Goal: Information Seeking & Learning: Learn about a topic

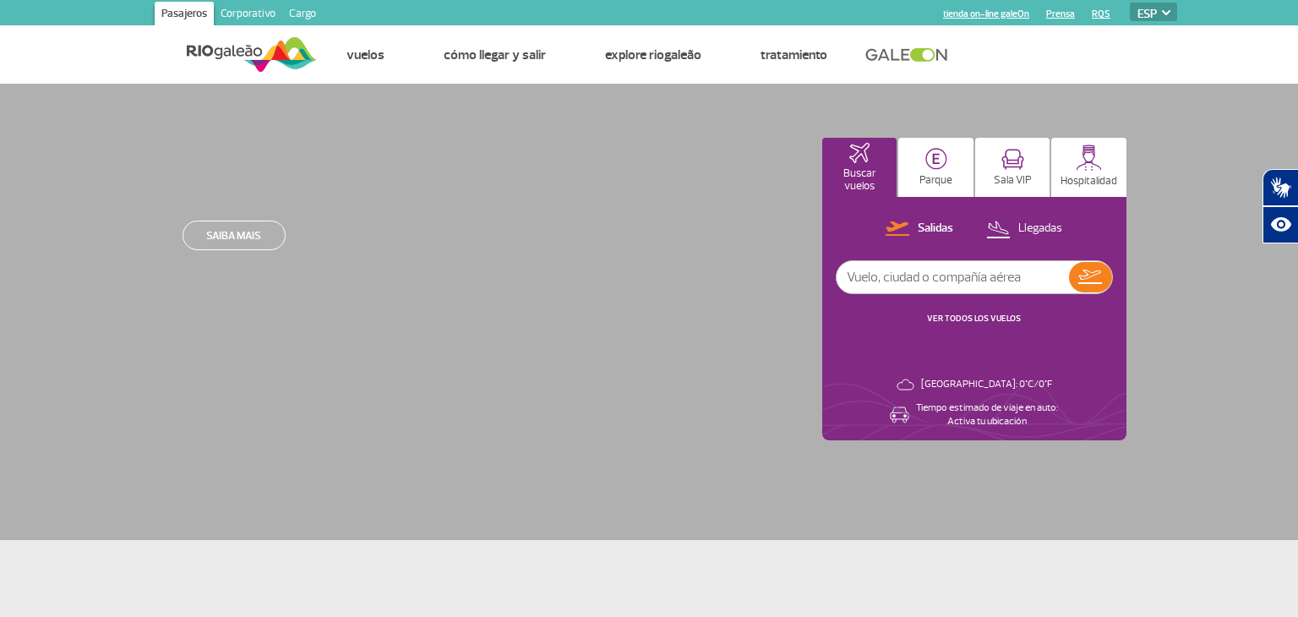
select select "es"
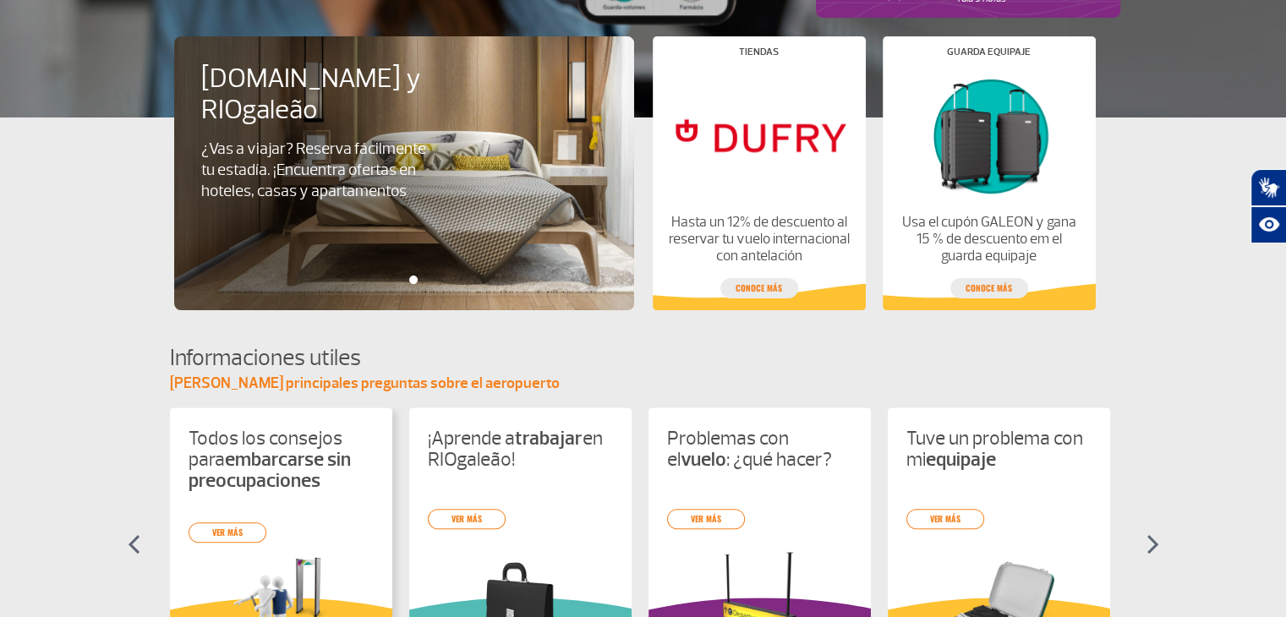
scroll to position [507, 0]
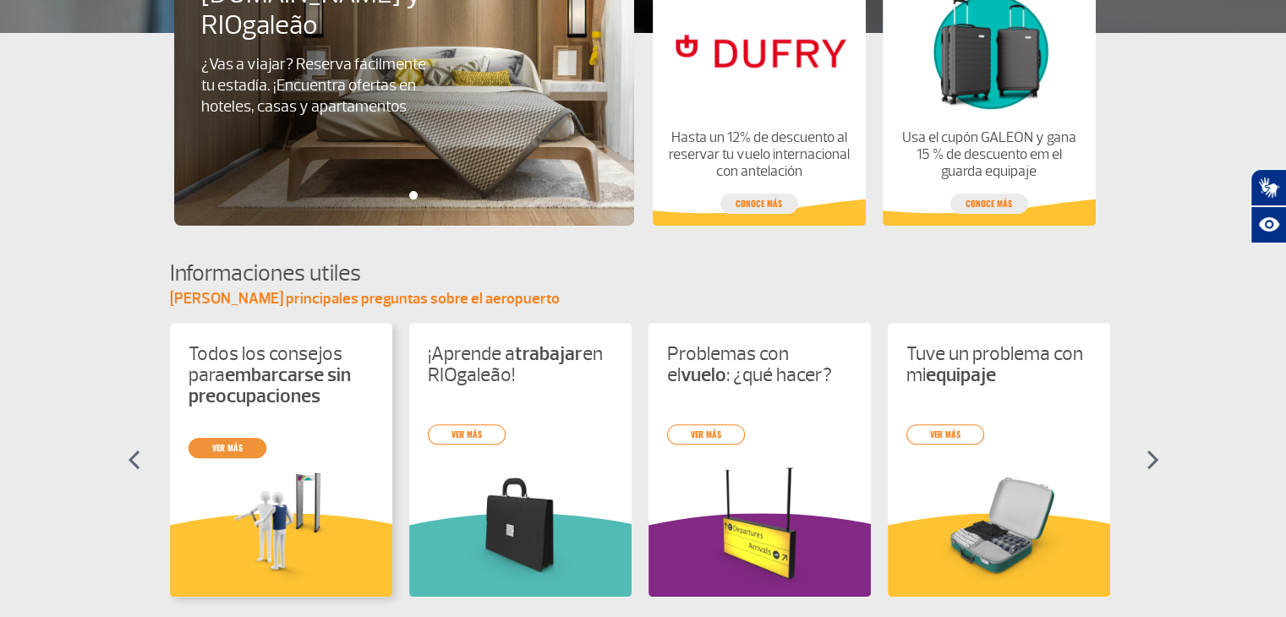
click at [245, 441] on link "ver más" at bounding box center [228, 448] width 78 height 20
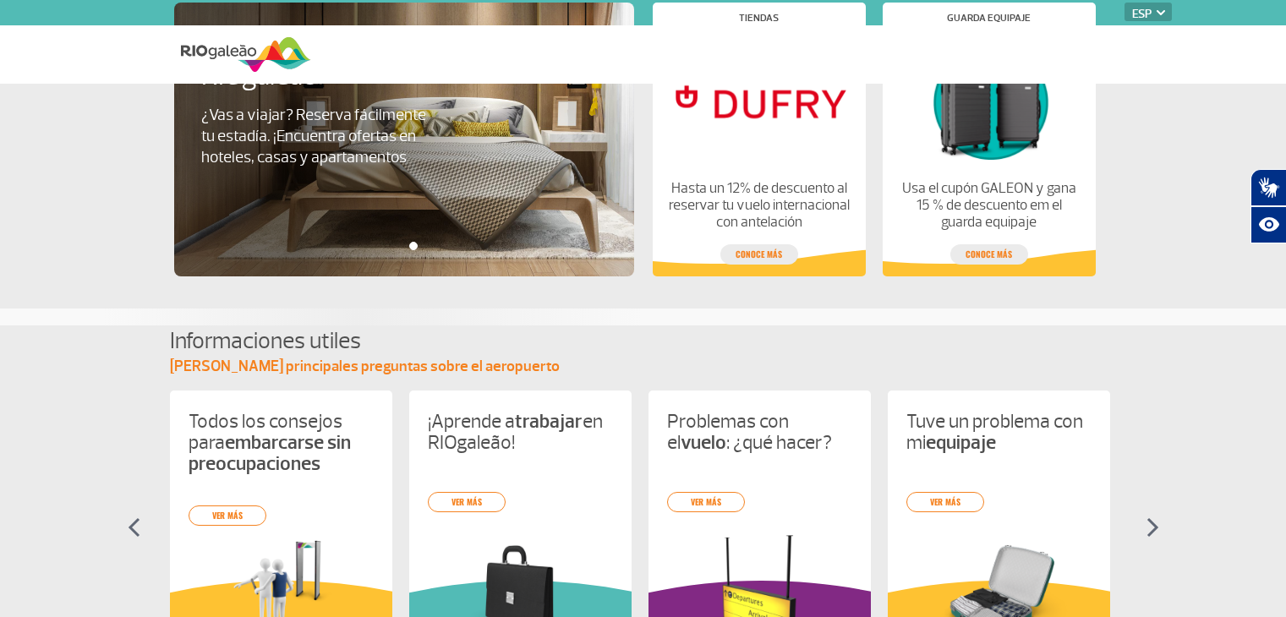
select select "es"
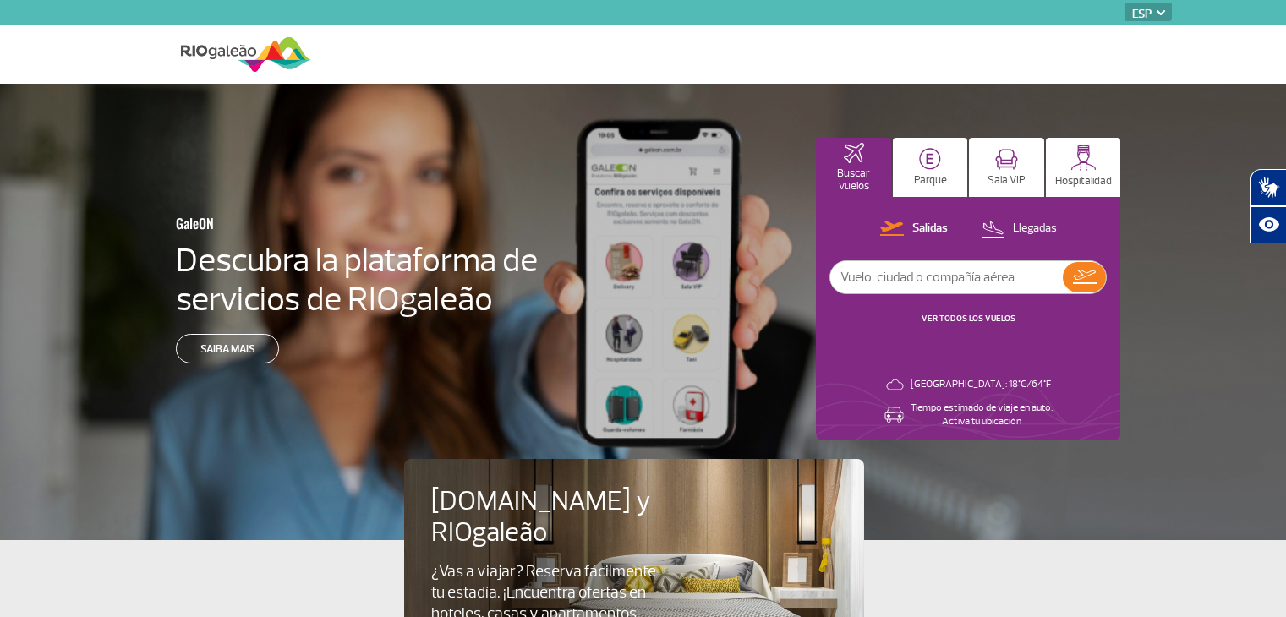
select select "es"
